Goal: Information Seeking & Learning: Learn about a topic

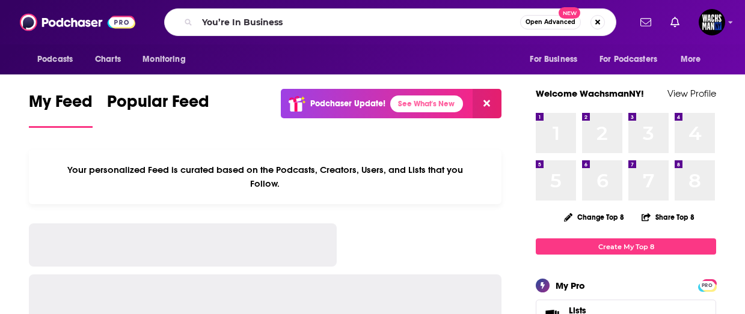
type input "You’re In Business"
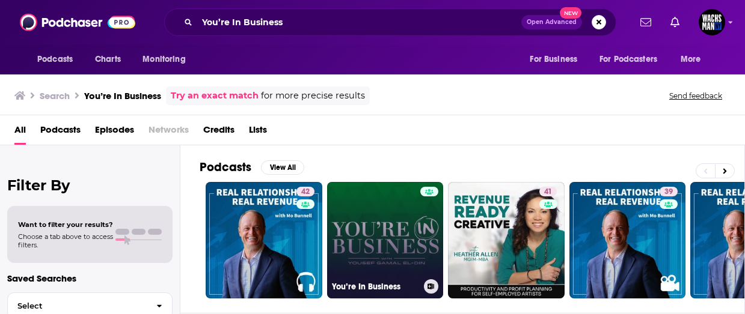
click at [374, 204] on link "You’re In Business" at bounding box center [385, 240] width 117 height 117
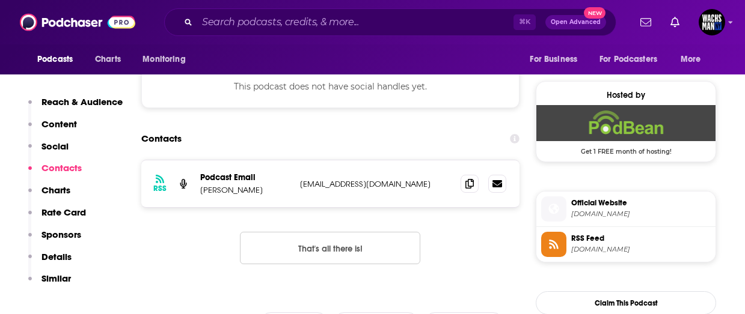
scroll to position [848, 0]
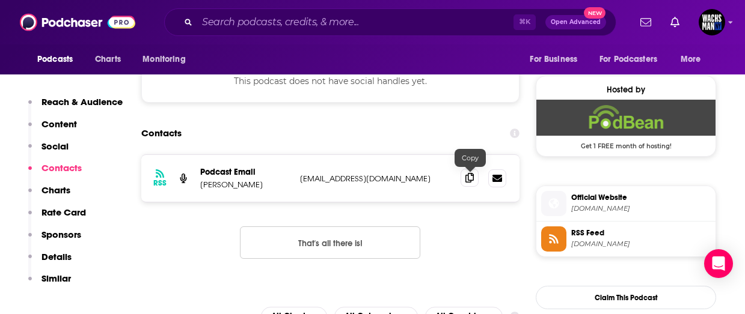
click at [474, 182] on span at bounding box center [469, 178] width 18 height 18
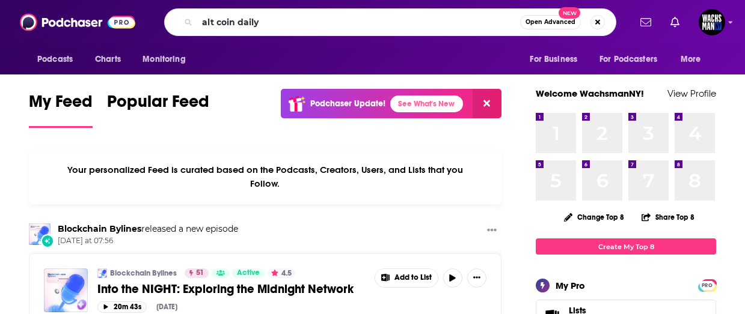
type input "alt coin daily"
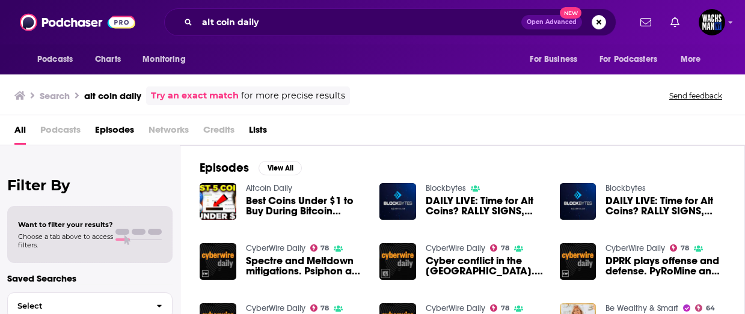
click at [272, 187] on link "Altcoin Daily" at bounding box center [269, 188] width 46 height 10
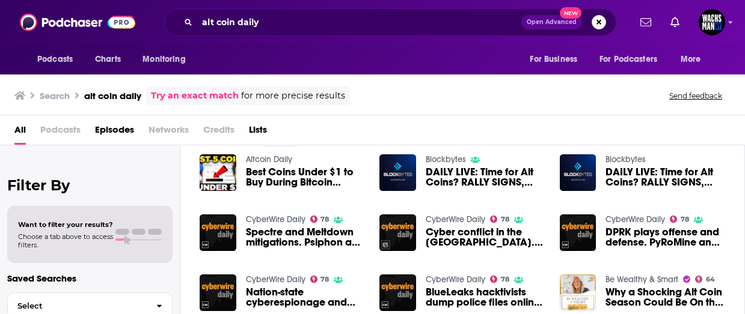
scroll to position [24, 0]
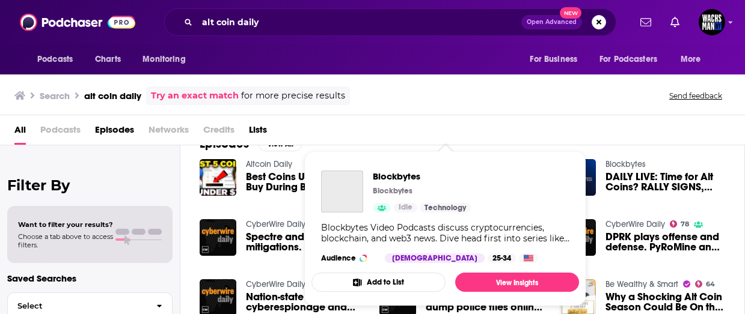
click at [444, 162] on div "Blockbytes Blockbytes Idle Technology Blockbytes Video Podcasts discuss cryptoc…" at bounding box center [445, 217] width 268 height 112
click at [393, 182] on span "Blockbytes" at bounding box center [422, 176] width 98 height 11
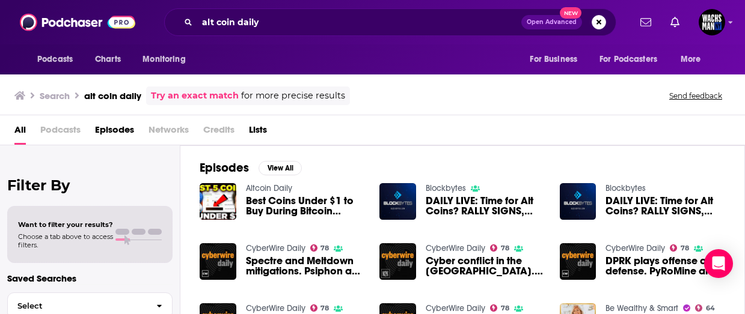
scroll to position [1, 0]
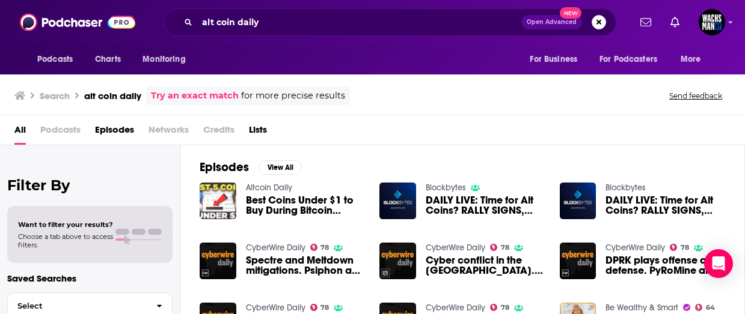
click at [227, 200] on img "Best Coins Under $1 to Buy During Bitcoin Crash? | Altcoin Daily" at bounding box center [218, 201] width 37 height 37
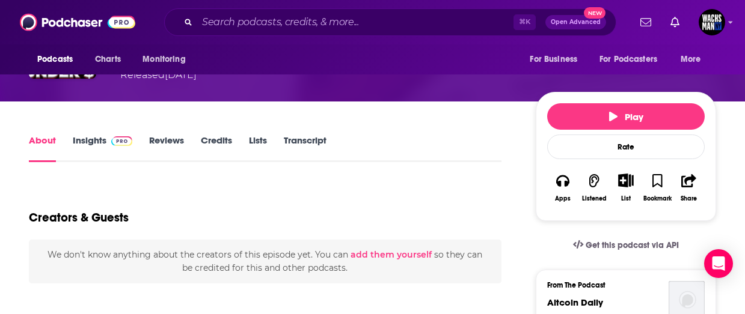
scroll to position [130, 0]
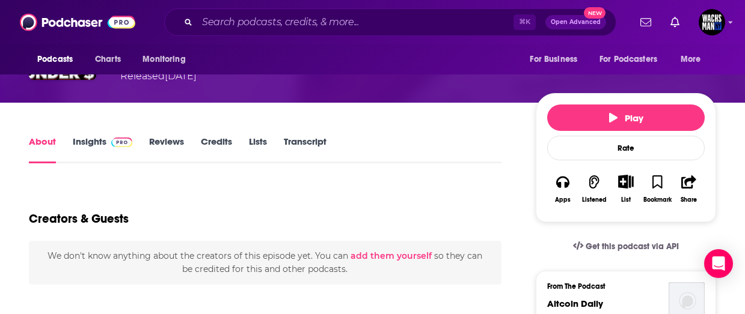
click at [84, 141] on link "Insights" at bounding box center [103, 150] width 60 height 28
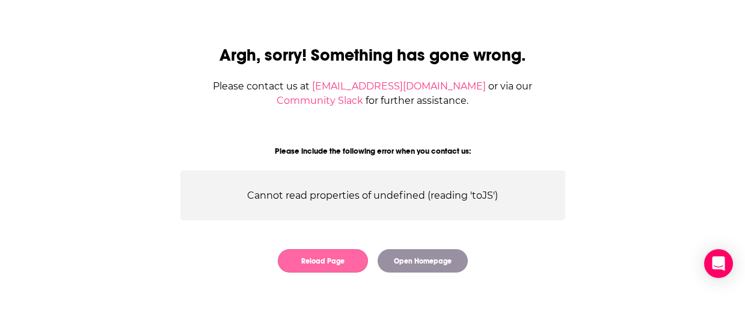
click at [340, 267] on button "Reload Page" at bounding box center [323, 260] width 90 height 23
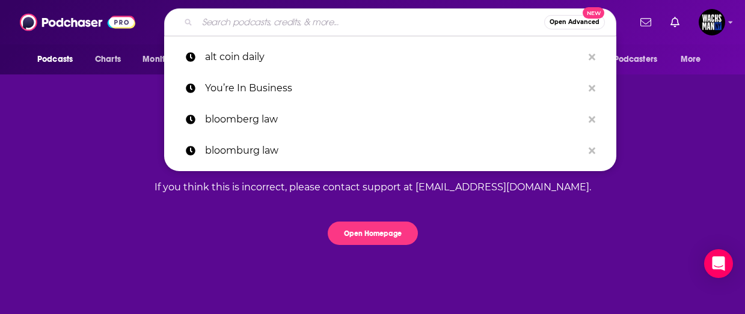
click at [272, 19] on input "Search podcasts, credits, & more..." at bounding box center [370, 22] width 347 height 19
paste input "Odd Lots"
type input "Odd Lots"
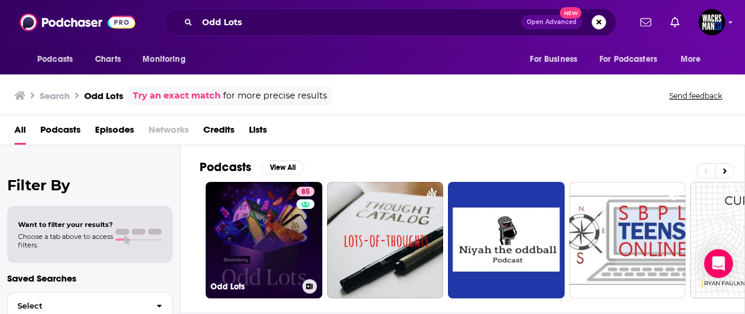
click at [268, 210] on link "85 Odd Lots" at bounding box center [264, 240] width 117 height 117
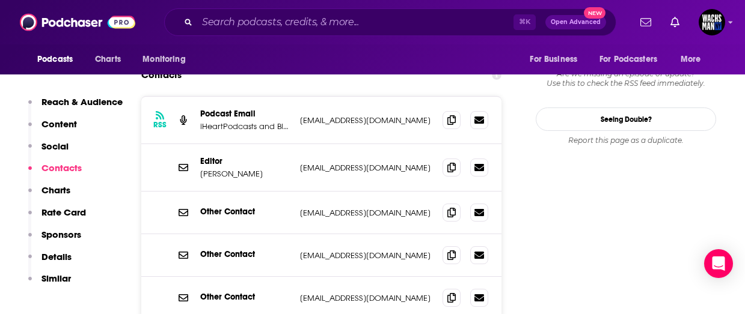
scroll to position [1186, 0]
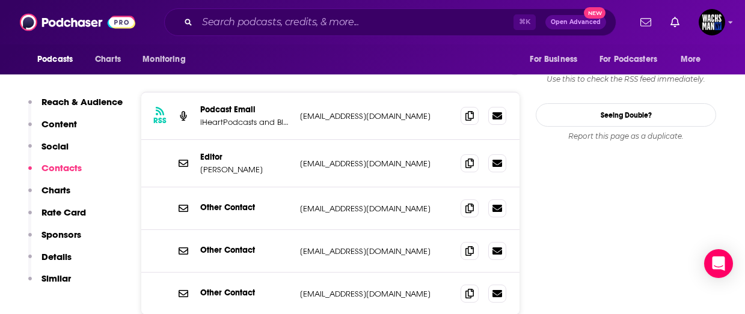
click at [216, 10] on div "⌘ K Open Advanced New" at bounding box center [390, 22] width 452 height 28
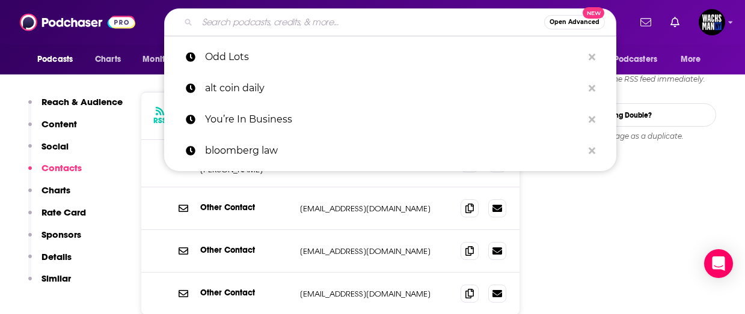
click at [227, 22] on input "Search podcasts, credits, & more..." at bounding box center [370, 22] width 347 height 19
paste input "Tech Disruptors Podcast"
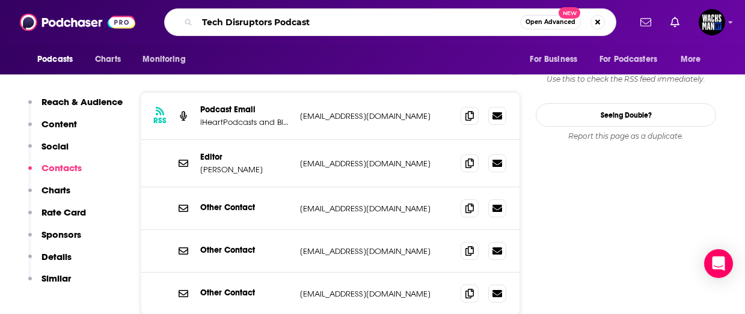
drag, startPoint x: 273, startPoint y: 26, endPoint x: 336, endPoint y: 26, distance: 63.1
click at [336, 26] on input "Tech Disruptors Podcast" at bounding box center [358, 22] width 323 height 19
type input "Tech Disruptors"
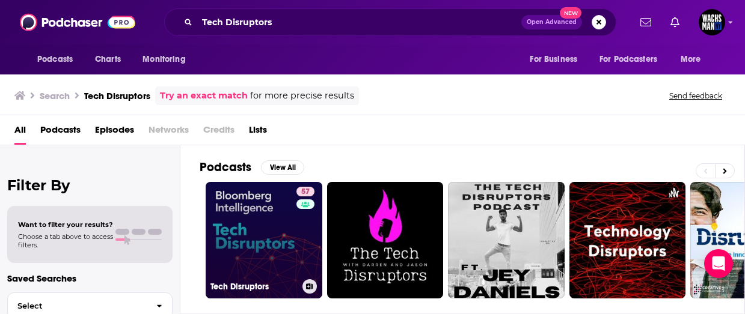
click at [278, 251] on link "57 Tech Disruptors" at bounding box center [264, 240] width 117 height 117
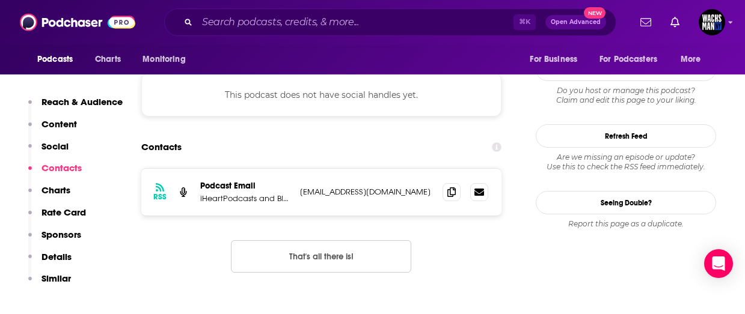
scroll to position [1029, 0]
click at [282, 168] on div "RSS Podcast Email iHeartPodcasts and Bloomberg mhenriksso10@bloomberg.net mhenr…" at bounding box center [321, 191] width 360 height 47
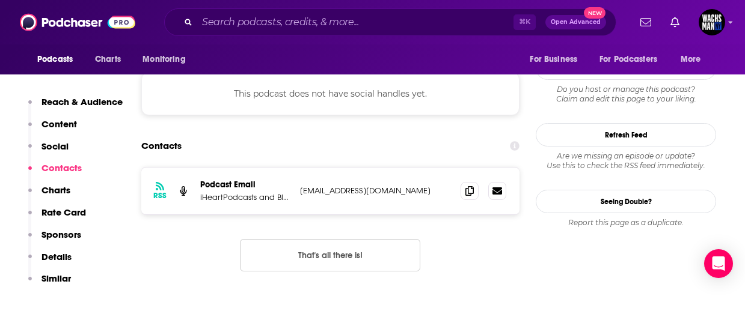
click at [266, 168] on div "RSS Podcast Email iHeartPodcasts and Bloomberg mhenriksso10@bloomberg.net mhenr…" at bounding box center [330, 191] width 378 height 47
click at [248, 192] on p "iHeartPodcasts and Bloomberg" at bounding box center [245, 197] width 90 height 10
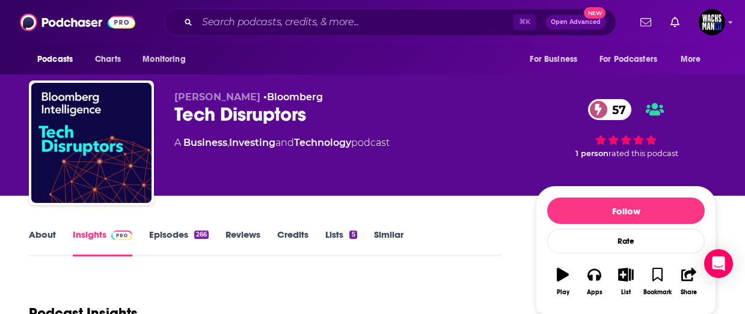
scroll to position [0, 0]
click at [43, 230] on link "About" at bounding box center [42, 243] width 27 height 28
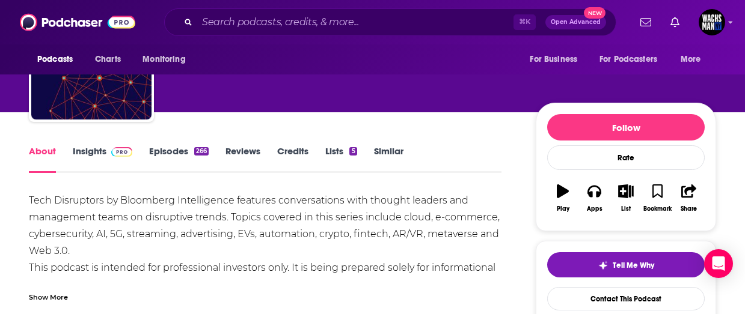
scroll to position [84, 0]
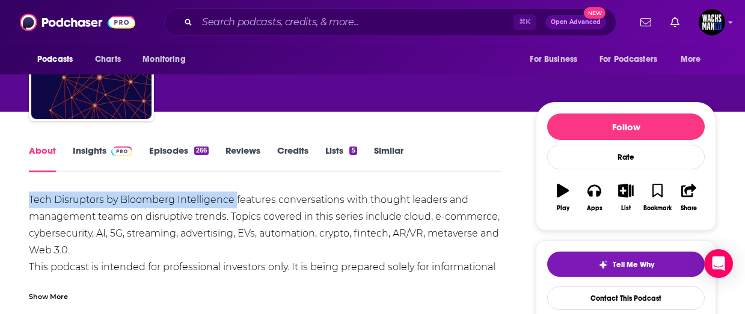
drag, startPoint x: 235, startPoint y: 203, endPoint x: 17, endPoint y: 191, distance: 218.5
copy div "Tech Disruptors by Bloomberg Intelligence"
